Goal: Task Accomplishment & Management: Manage account settings

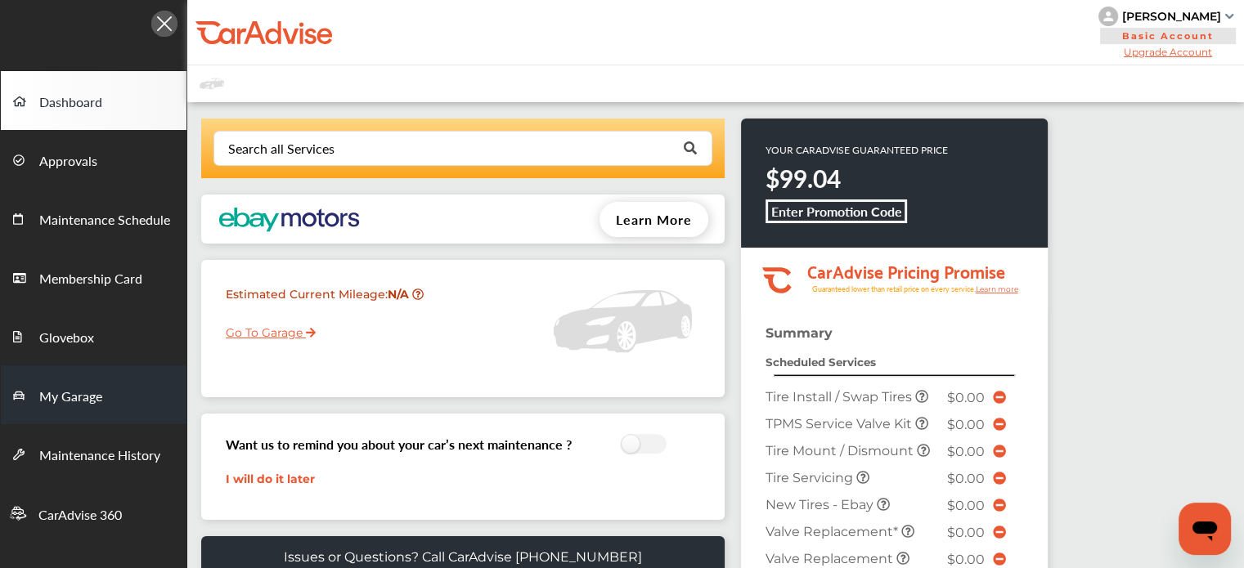
click at [116, 406] on link "My Garage" at bounding box center [94, 395] width 186 height 59
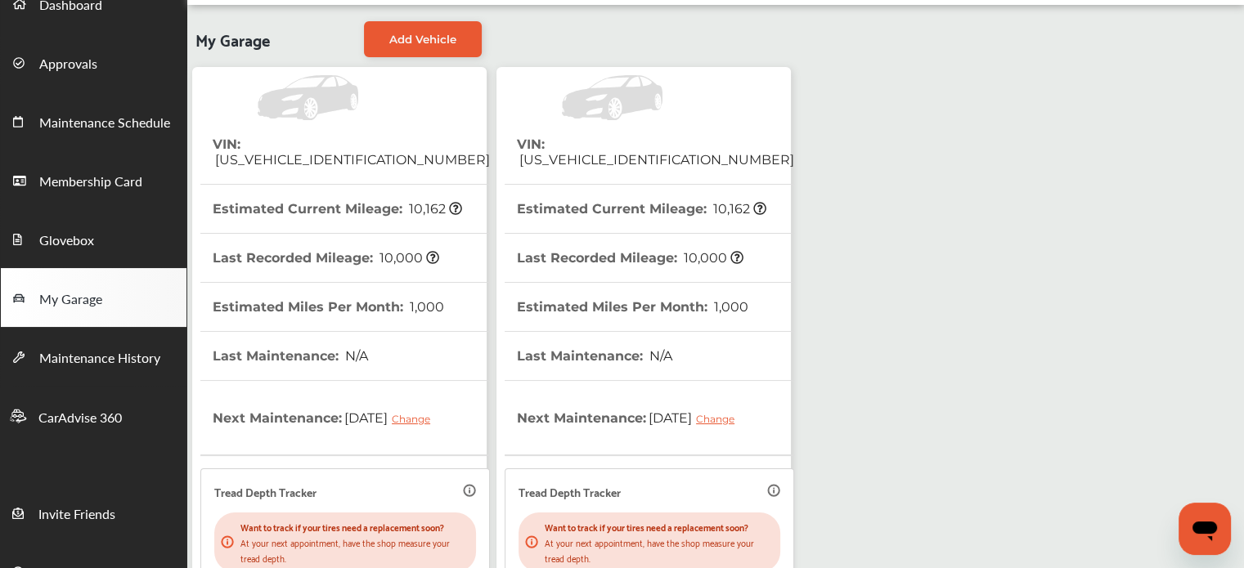
scroll to position [98, 0]
click at [662, 151] on span "[US_VEHICLE_IDENTIFICATION_NUMBER]" at bounding box center [655, 159] width 277 height 16
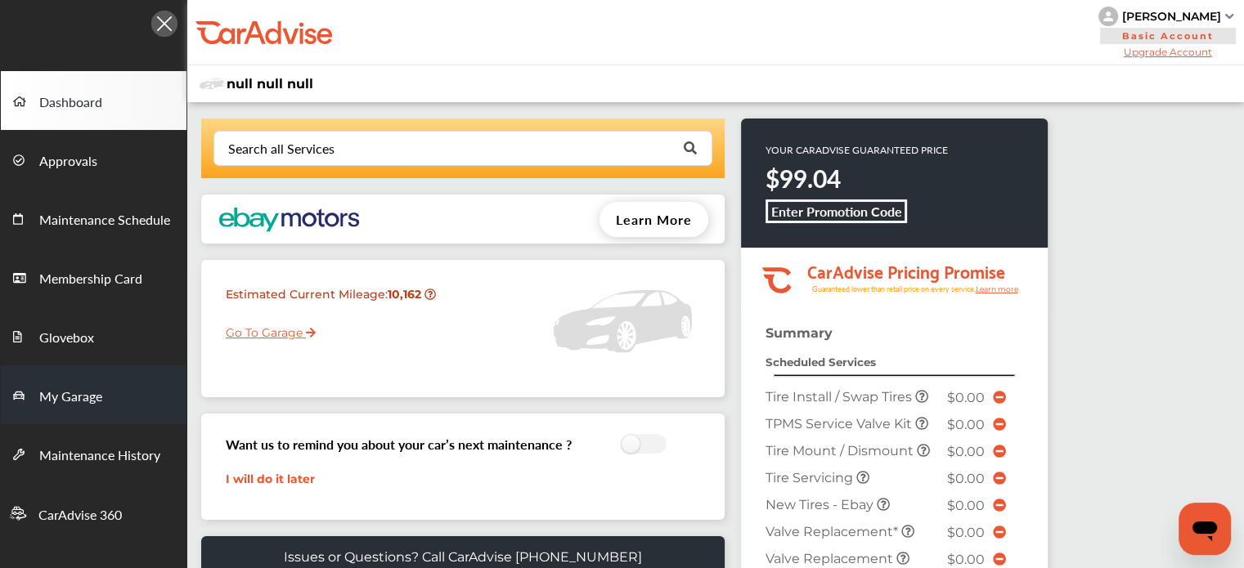
click at [97, 407] on span "My Garage" at bounding box center [70, 397] width 63 height 21
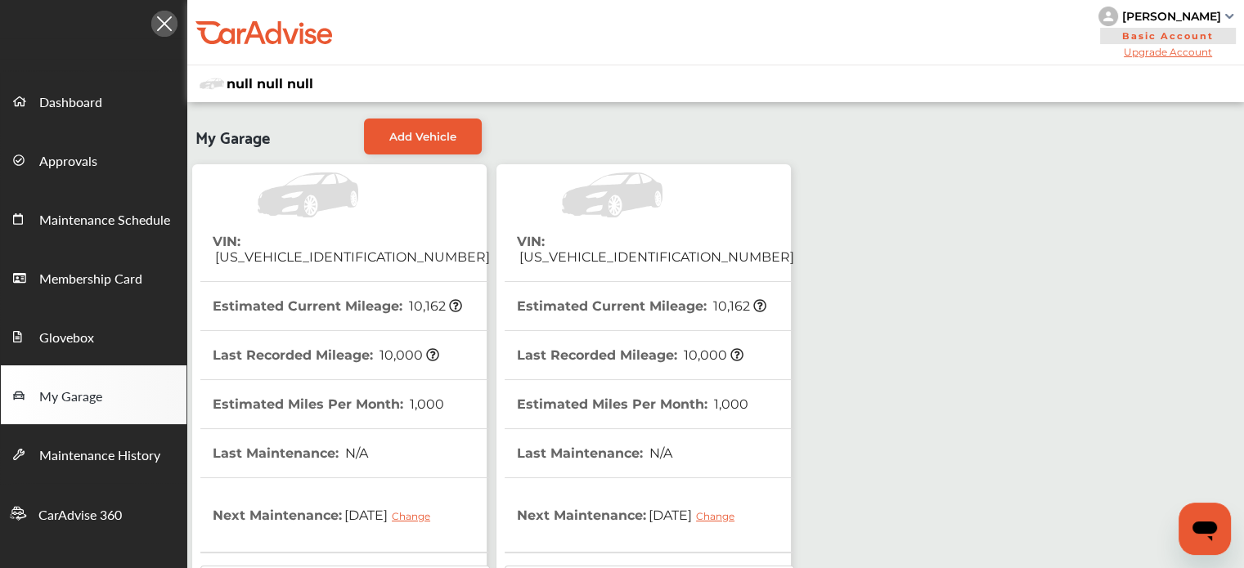
click at [579, 249] on span "[US_VEHICLE_IDENTIFICATION_NUMBER]" at bounding box center [655, 257] width 277 height 16
copy span "[US_VEHICLE_IDENTIFICATION_NUMBER]"
click at [277, 249] on span "[US_VEHICLE_IDENTIFICATION_NUMBER]" at bounding box center [351, 257] width 277 height 16
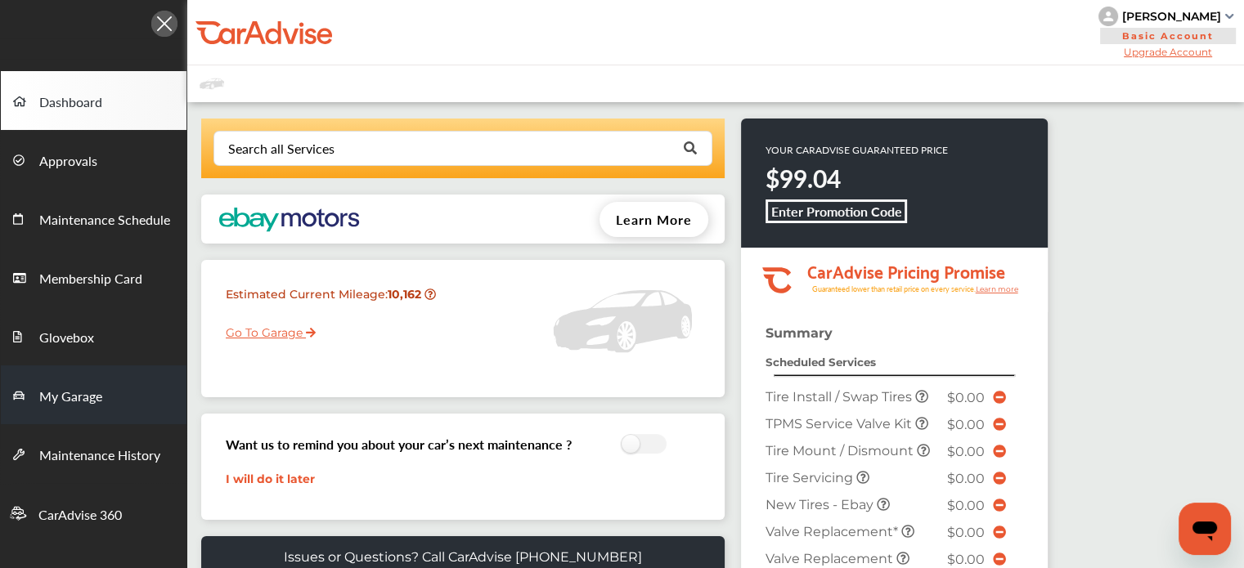
click at [52, 382] on link "My Garage" at bounding box center [94, 395] width 186 height 59
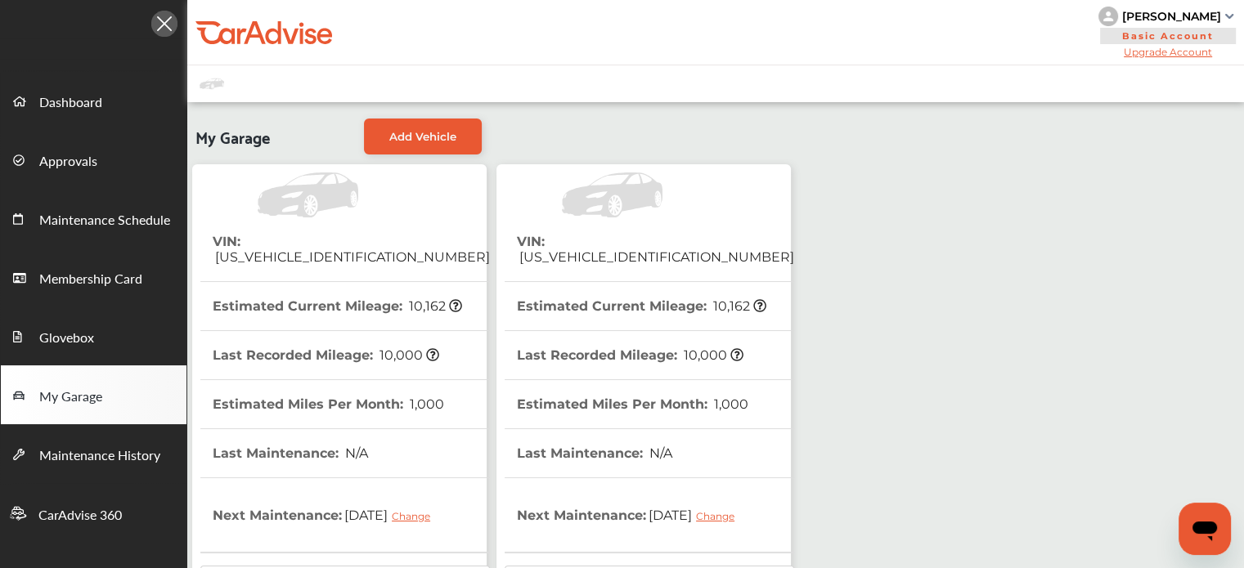
click at [303, 249] on span "[US_VEHICLE_IDENTIFICATION_NUMBER]" at bounding box center [351, 257] width 277 height 16
copy span "[US_VEHICLE_IDENTIFICATION_NUMBER]"
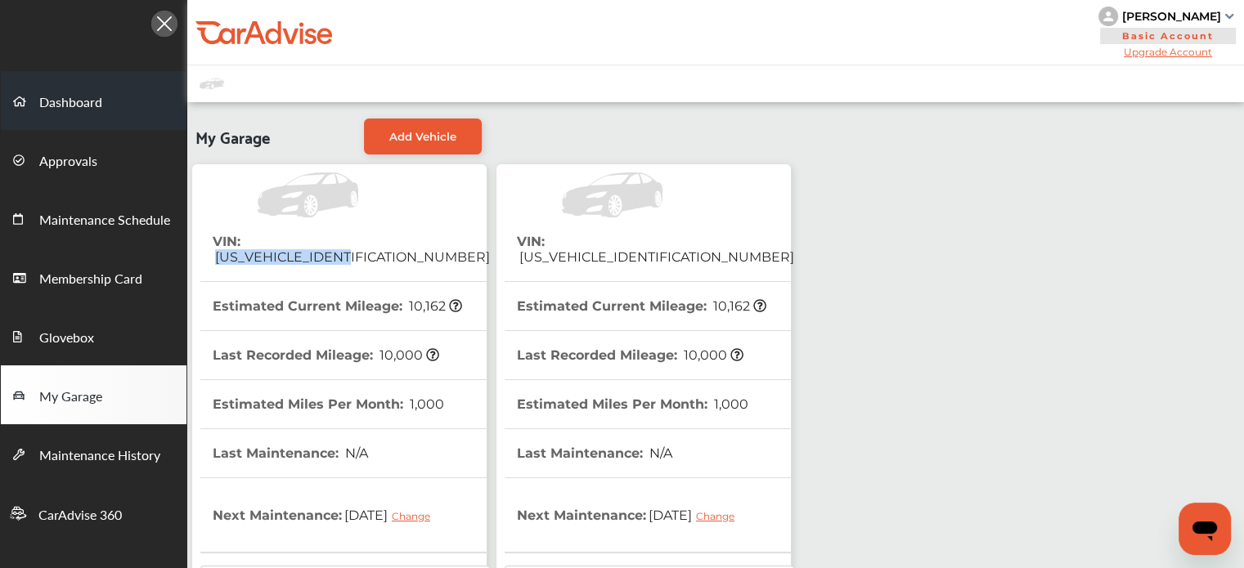
click at [62, 103] on span "Dashboard" at bounding box center [70, 102] width 63 height 21
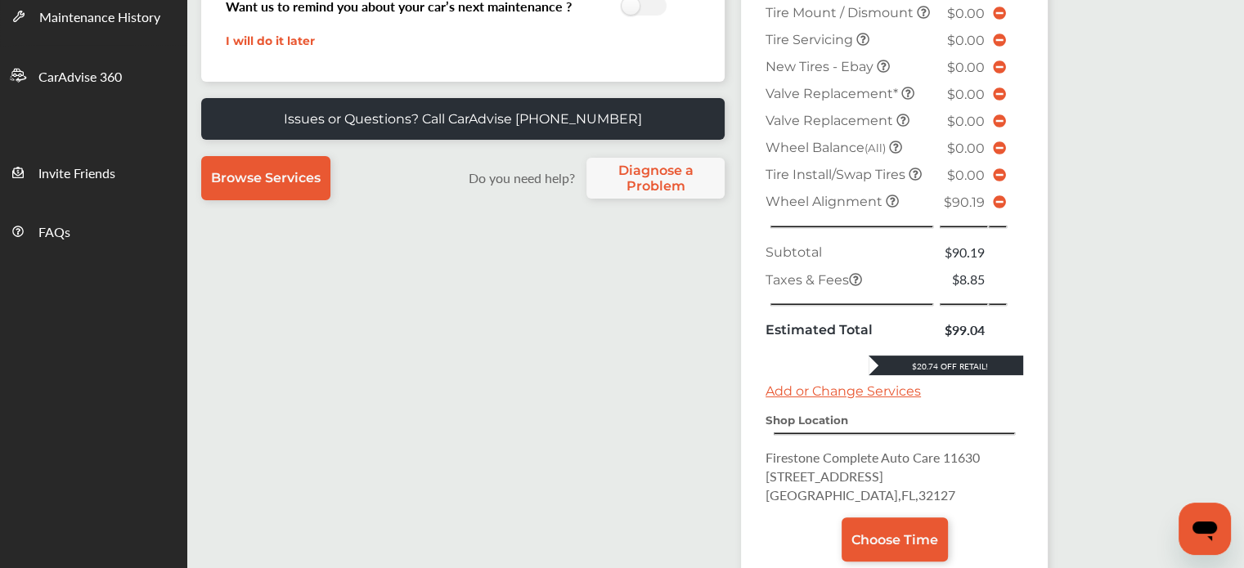
scroll to position [438, 0]
